Goal: Information Seeking & Learning: Check status

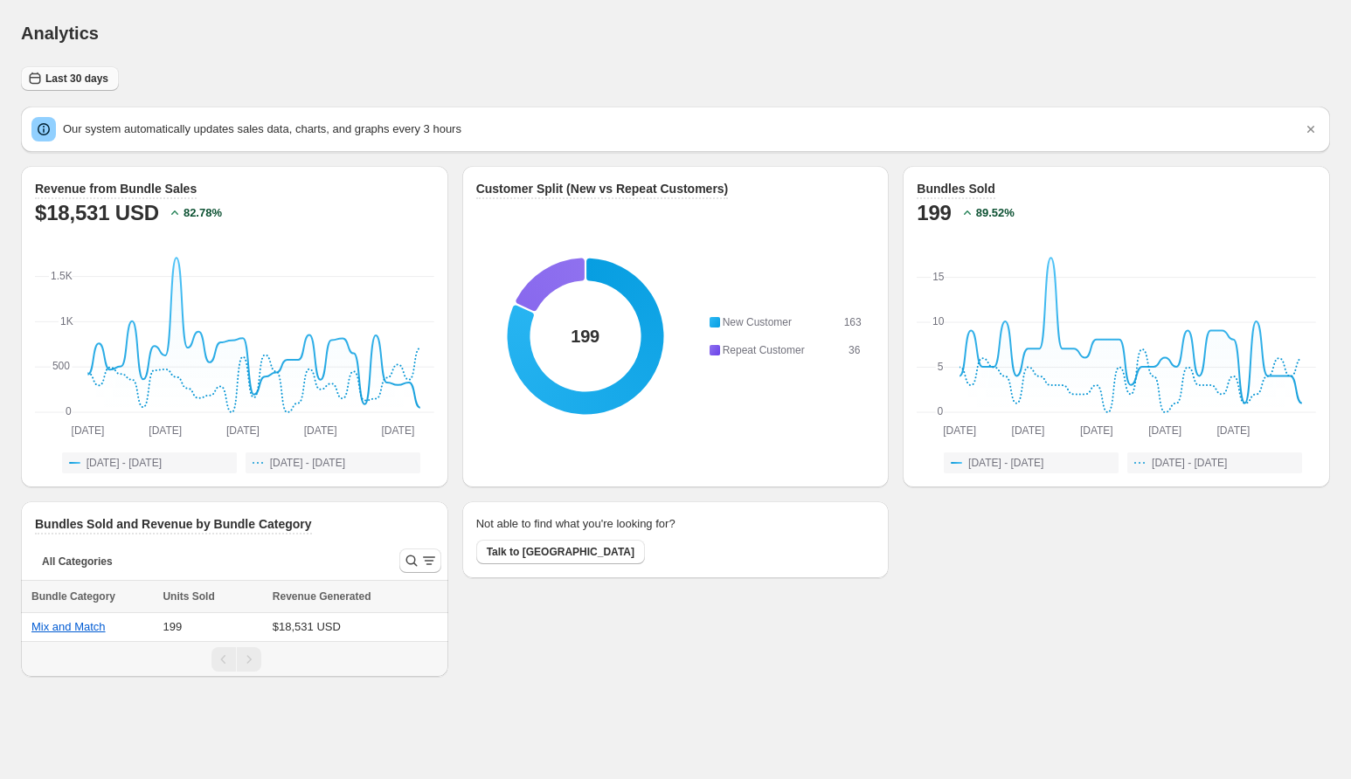
click at [70, 82] on span "Last 30 days" at bounding box center [76, 79] width 63 height 14
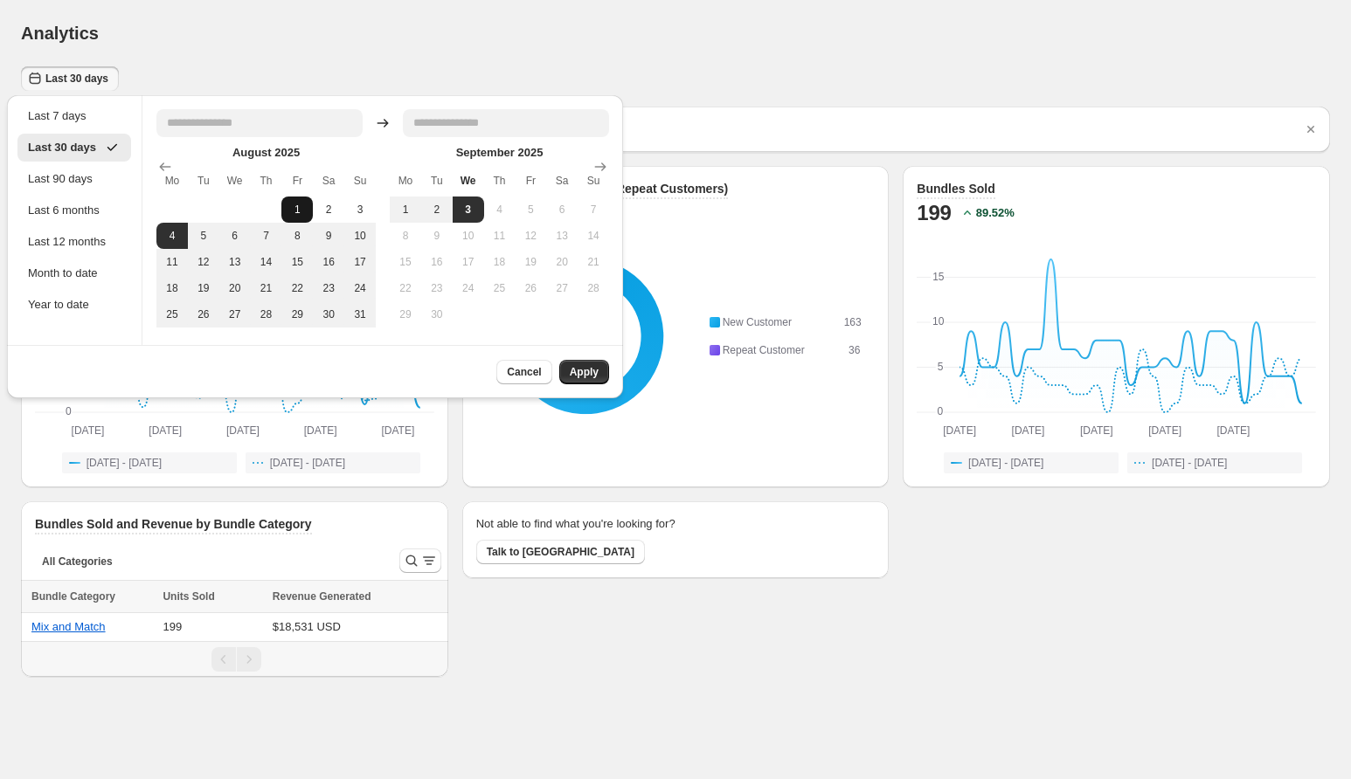
click at [297, 204] on button "1" at bounding box center [296, 210] width 31 height 26
type input "**********"
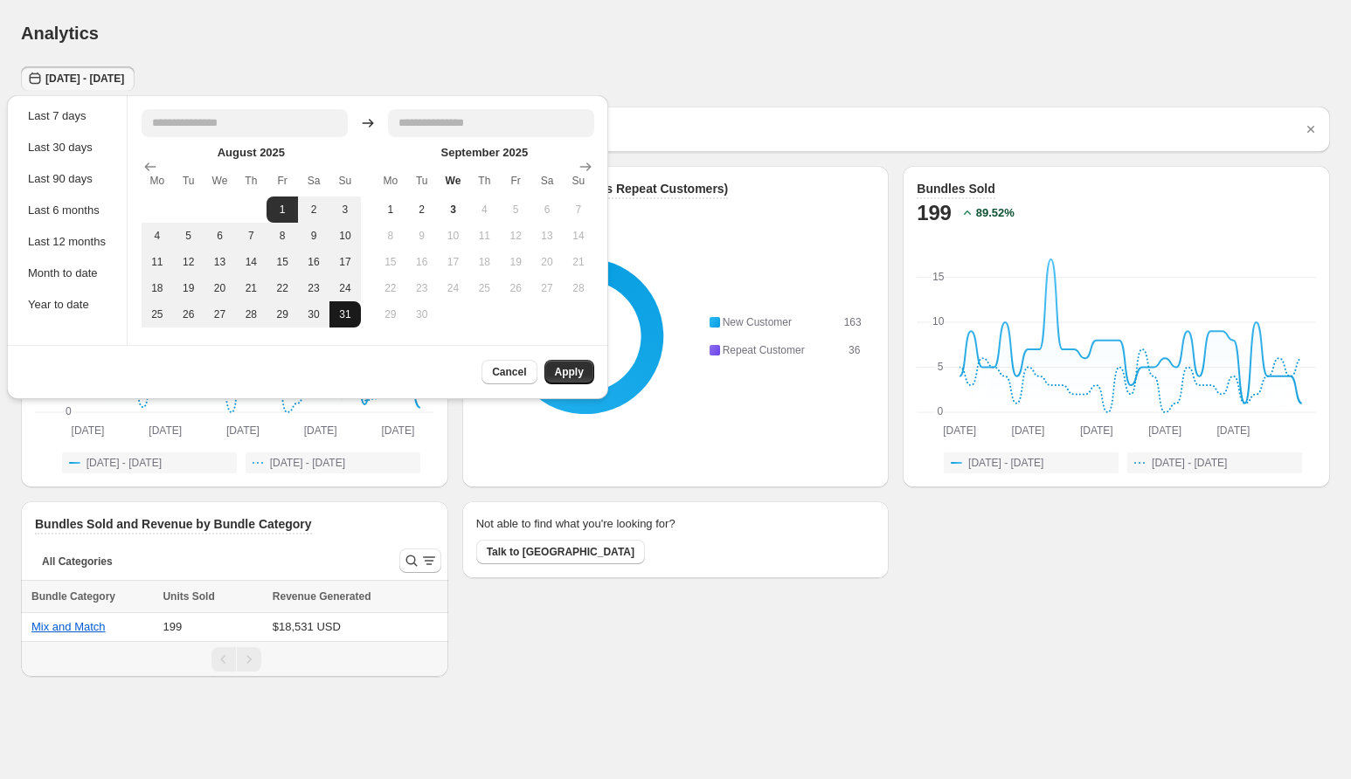
click at [349, 323] on button "31" at bounding box center [344, 314] width 31 height 26
type input "**********"
click at [588, 378] on button "Apply" at bounding box center [569, 372] width 50 height 24
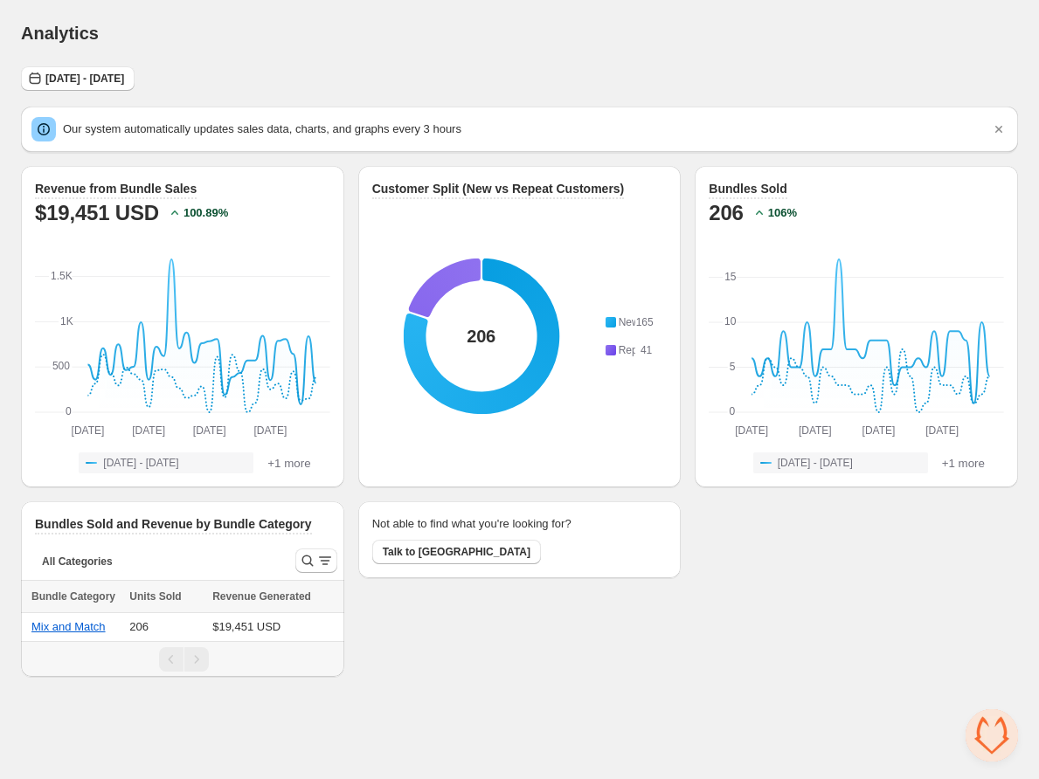
click at [829, 598] on div "Revenue from Bundle Sales $19,451 USD 100.89 % Aug 1st Aug 1st Aug 9th Aug 9th …" at bounding box center [519, 421] width 997 height 511
click at [79, 625] on button "Mix and Match" at bounding box center [68, 626] width 74 height 13
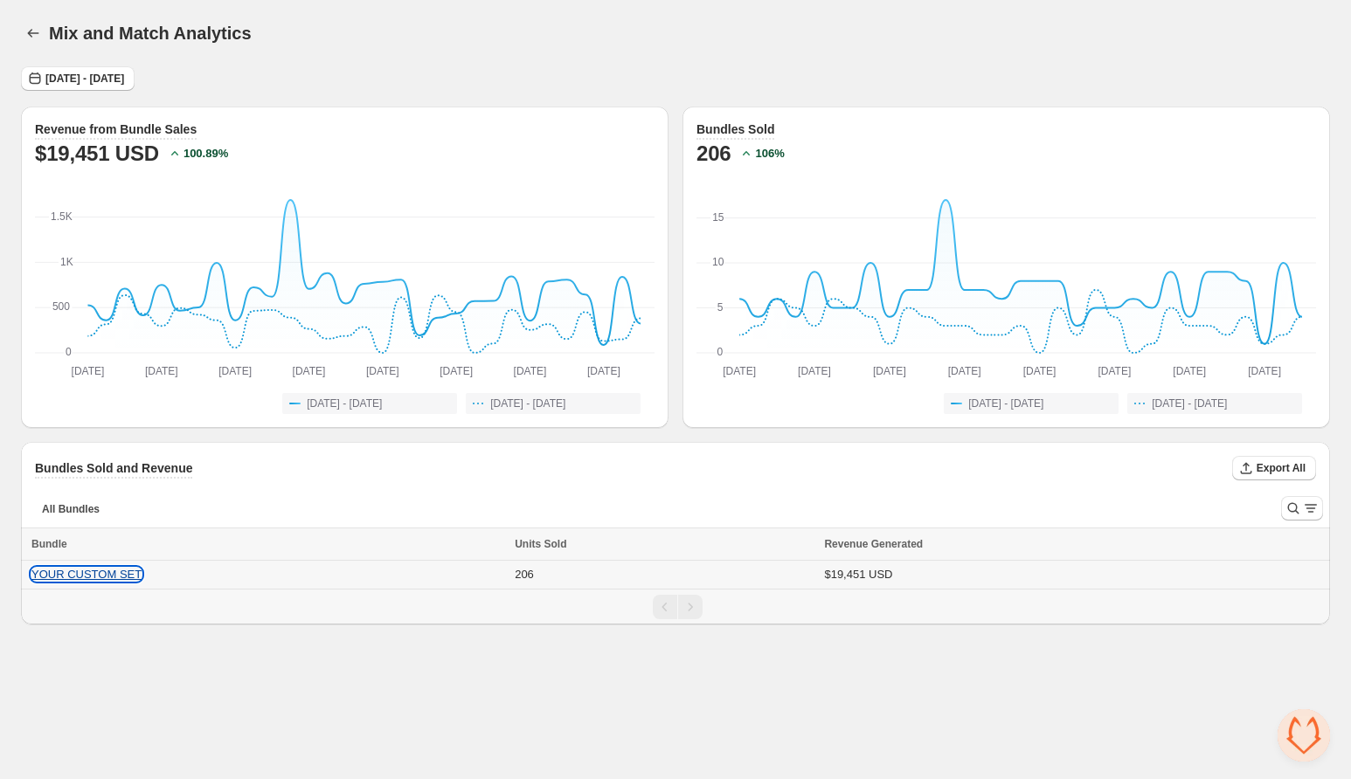
click at [114, 576] on button "YOUR CUSTOM SET" at bounding box center [86, 574] width 110 height 13
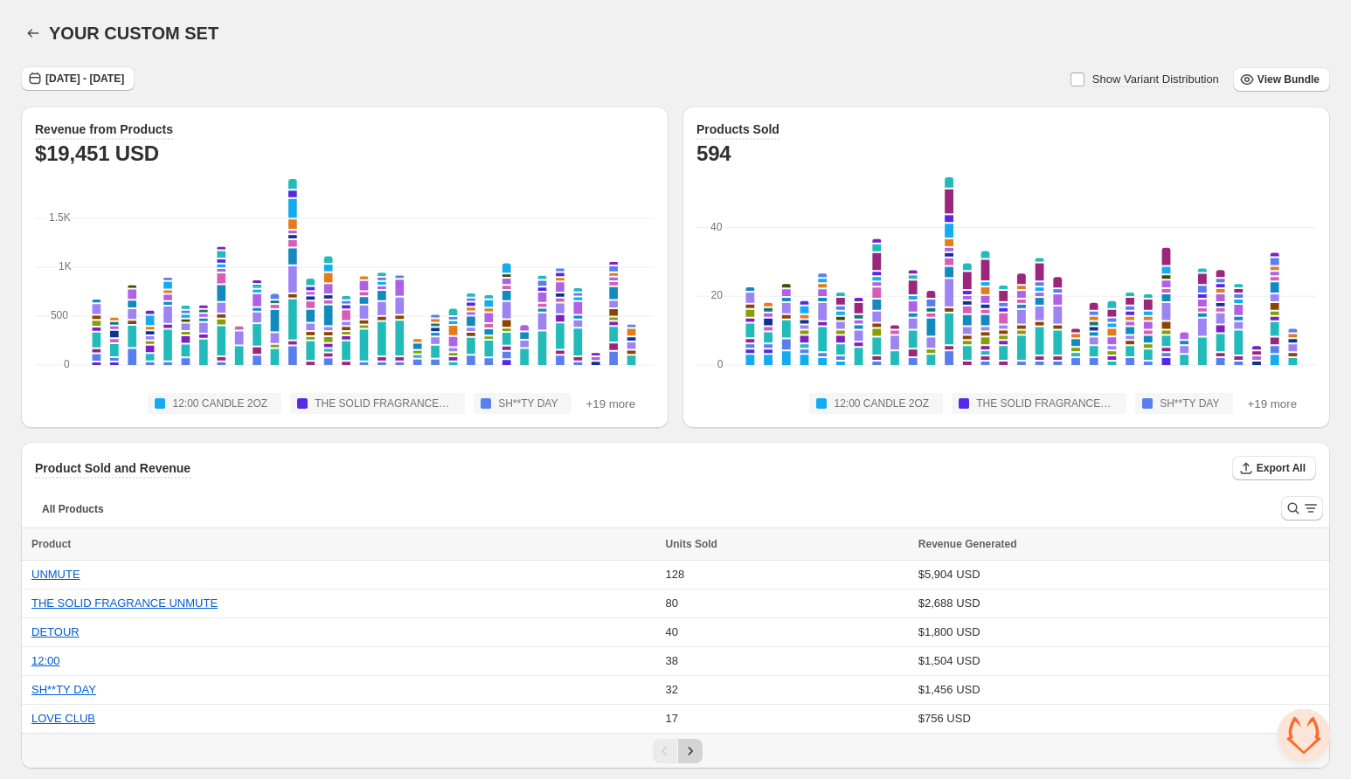
click at [686, 749] on icon "Next" at bounding box center [689, 751] width 17 height 17
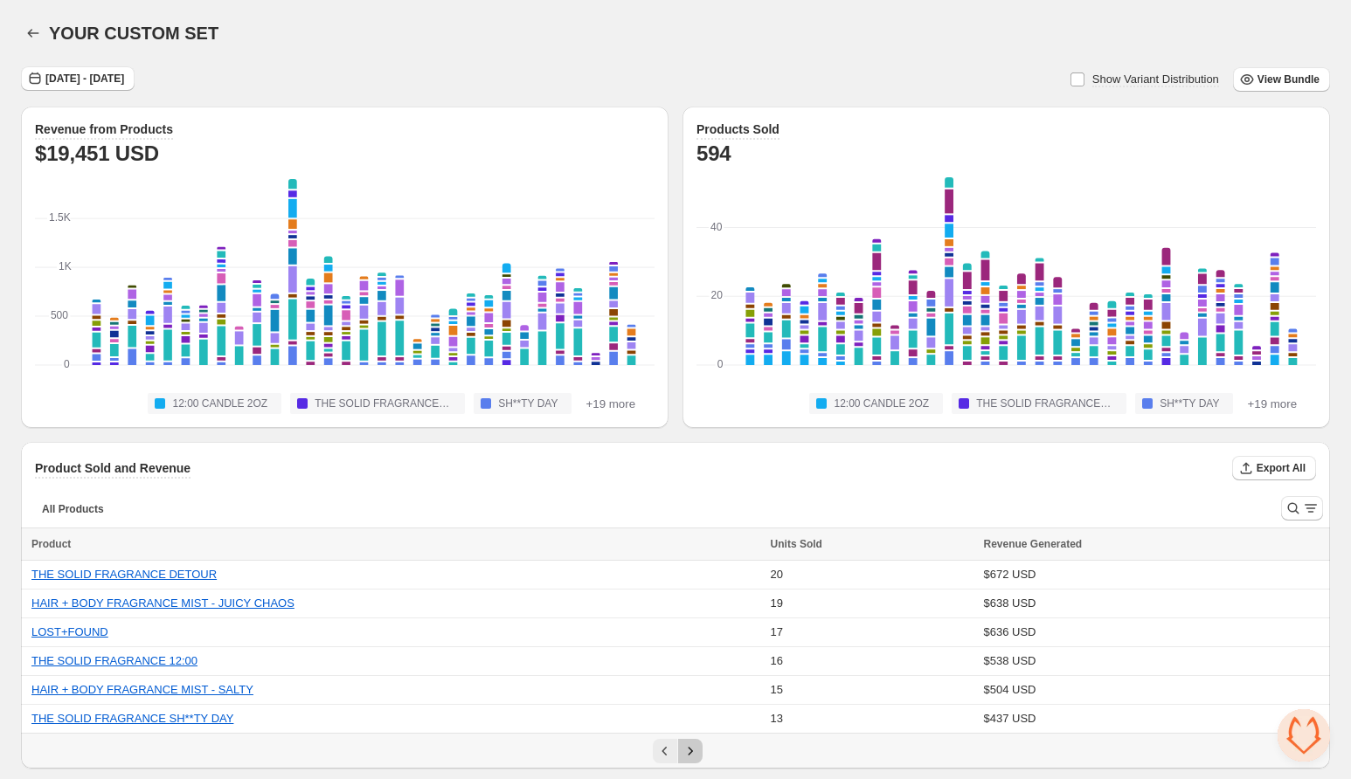
click at [686, 749] on icon "Next" at bounding box center [689, 751] width 17 height 17
